Goal: Check status: Check status

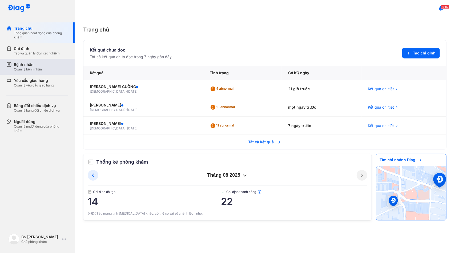
click at [47, 71] on div "Bệnh nhân Quản lý bệnh nhân" at bounding box center [41, 67] width 54 height 10
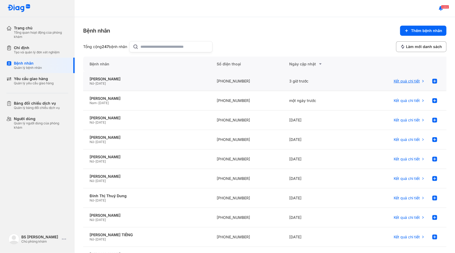
click at [400, 80] on span "Kết quả chi tiết" at bounding box center [407, 81] width 26 height 5
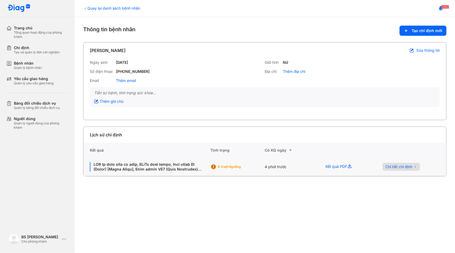
click at [405, 163] on button "Chi tiết chỉ định" at bounding box center [401, 167] width 38 height 8
